Goal: Transaction & Acquisition: Subscribe to service/newsletter

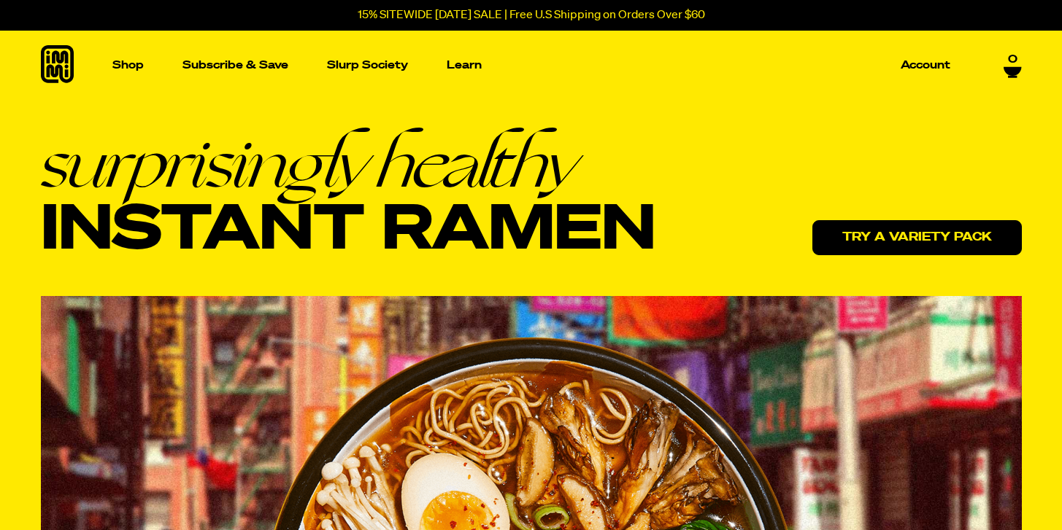
click at [889, 239] on link "Try a variety pack" at bounding box center [916, 237] width 209 height 35
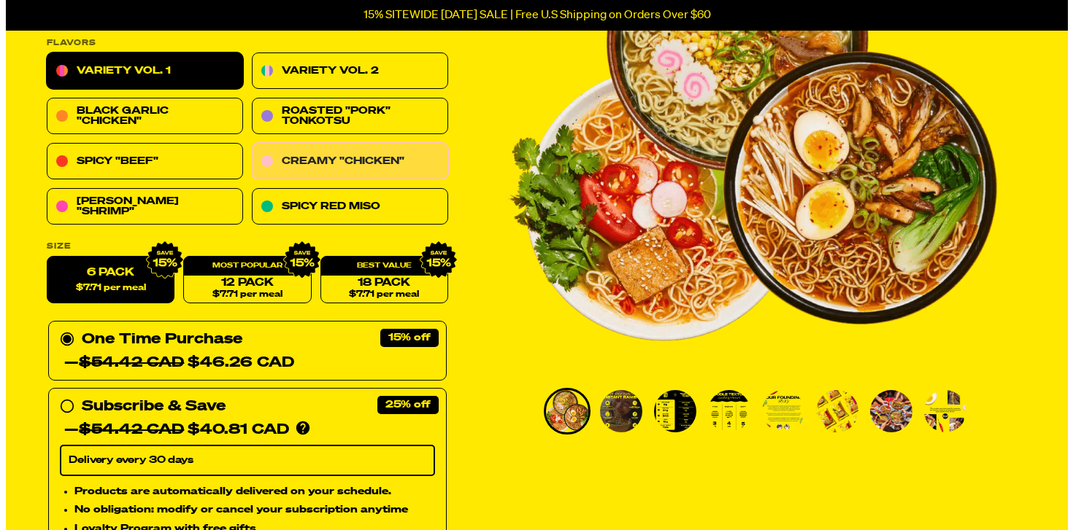
scroll to position [220, 0]
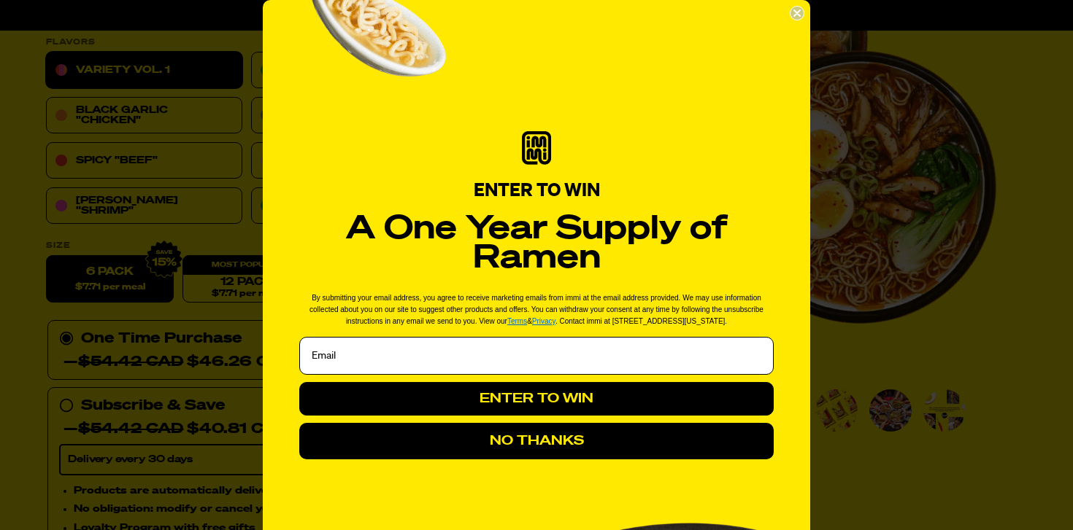
click at [611, 361] on input "Email" at bounding box center [536, 356] width 474 height 38
click at [558, 353] on input "Email" at bounding box center [536, 356] width 474 height 38
click at [556, 364] on input "Email" at bounding box center [536, 356] width 474 height 38
click at [711, 352] on input "Email" at bounding box center [536, 356] width 474 height 38
click at [449, 362] on input "Email" at bounding box center [536, 356] width 474 height 38
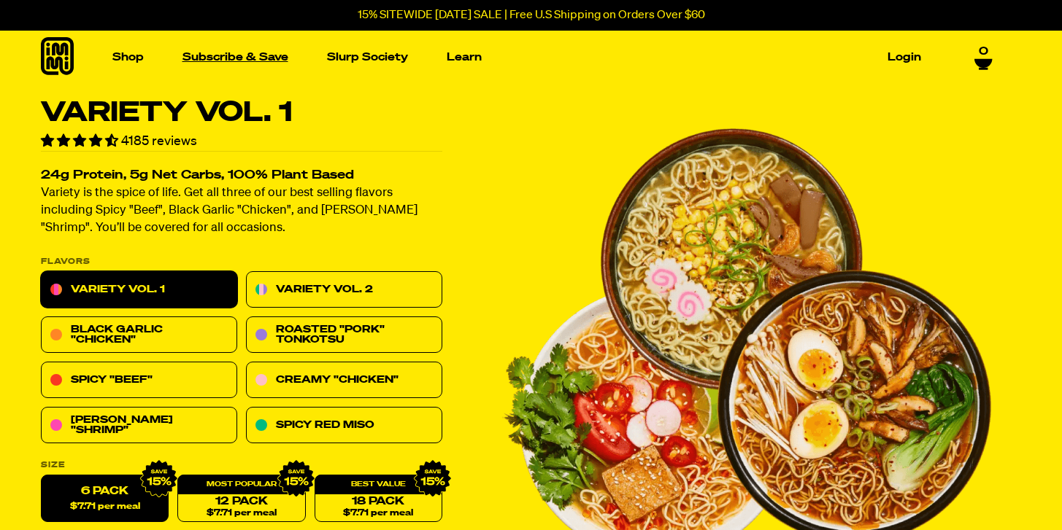
click at [232, 54] on link "Subscribe & Save" at bounding box center [235, 57] width 117 height 23
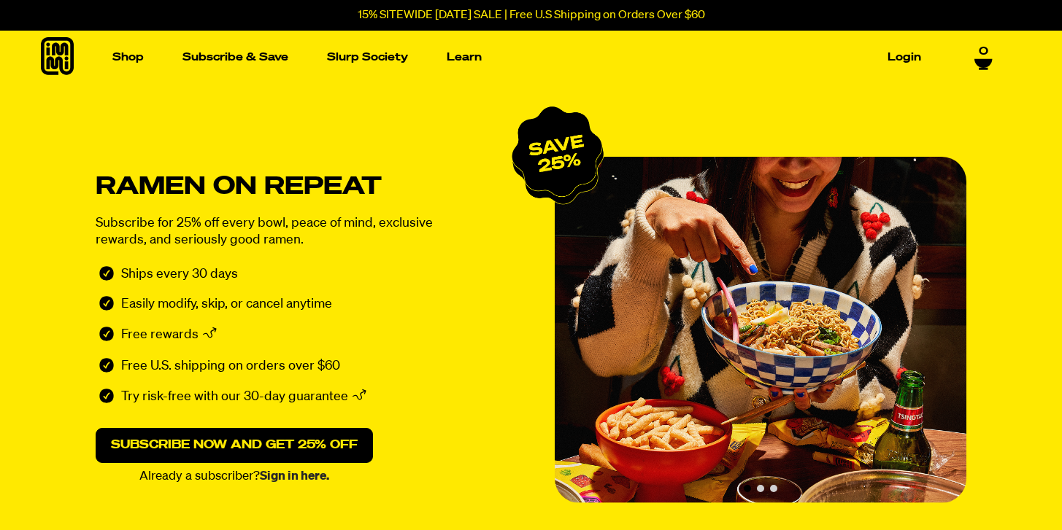
click at [282, 477] on link "Sign in here." at bounding box center [294, 477] width 69 height 12
